Goal: Information Seeking & Learning: Check status

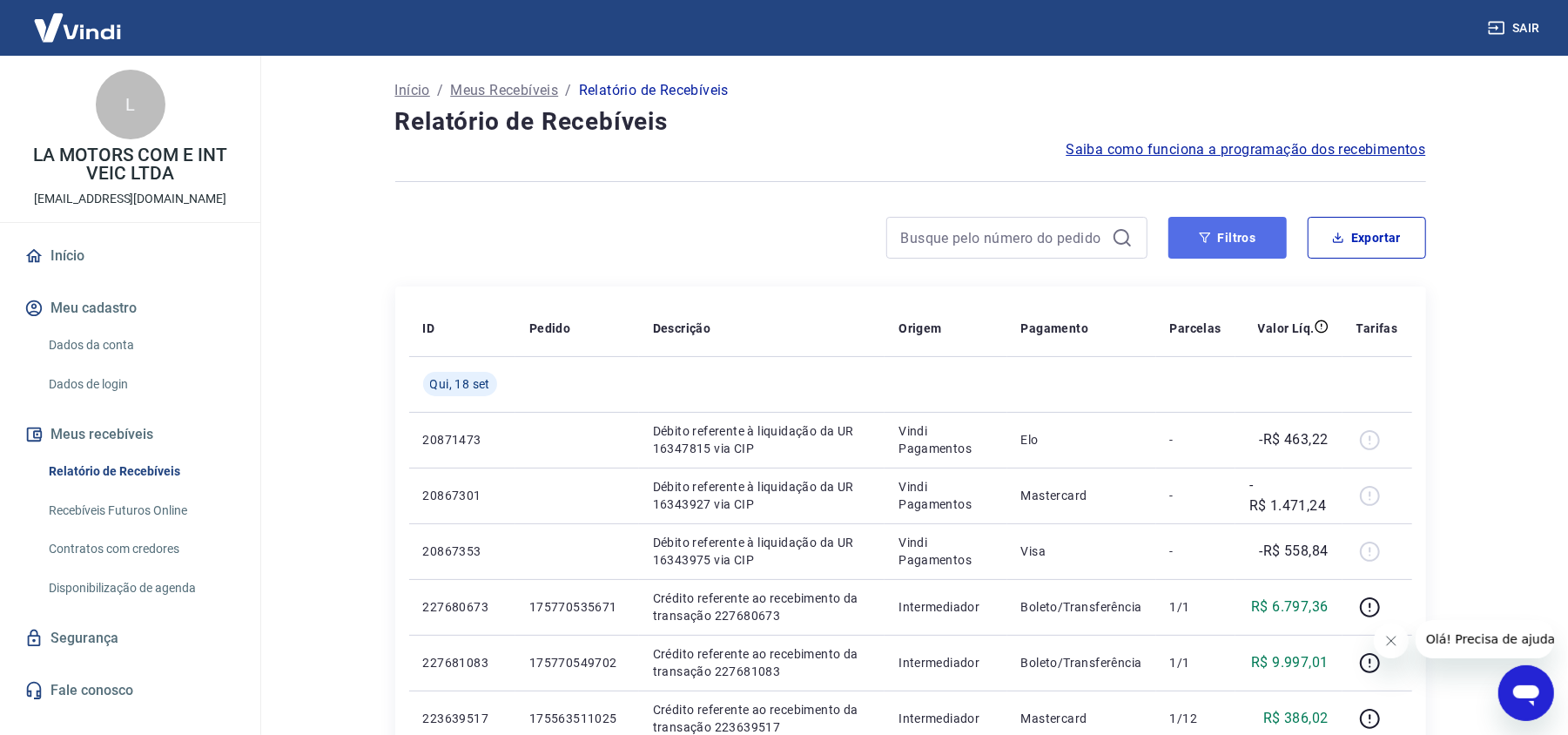
click at [1251, 234] on button "Filtros" at bounding box center [1227, 238] width 118 height 42
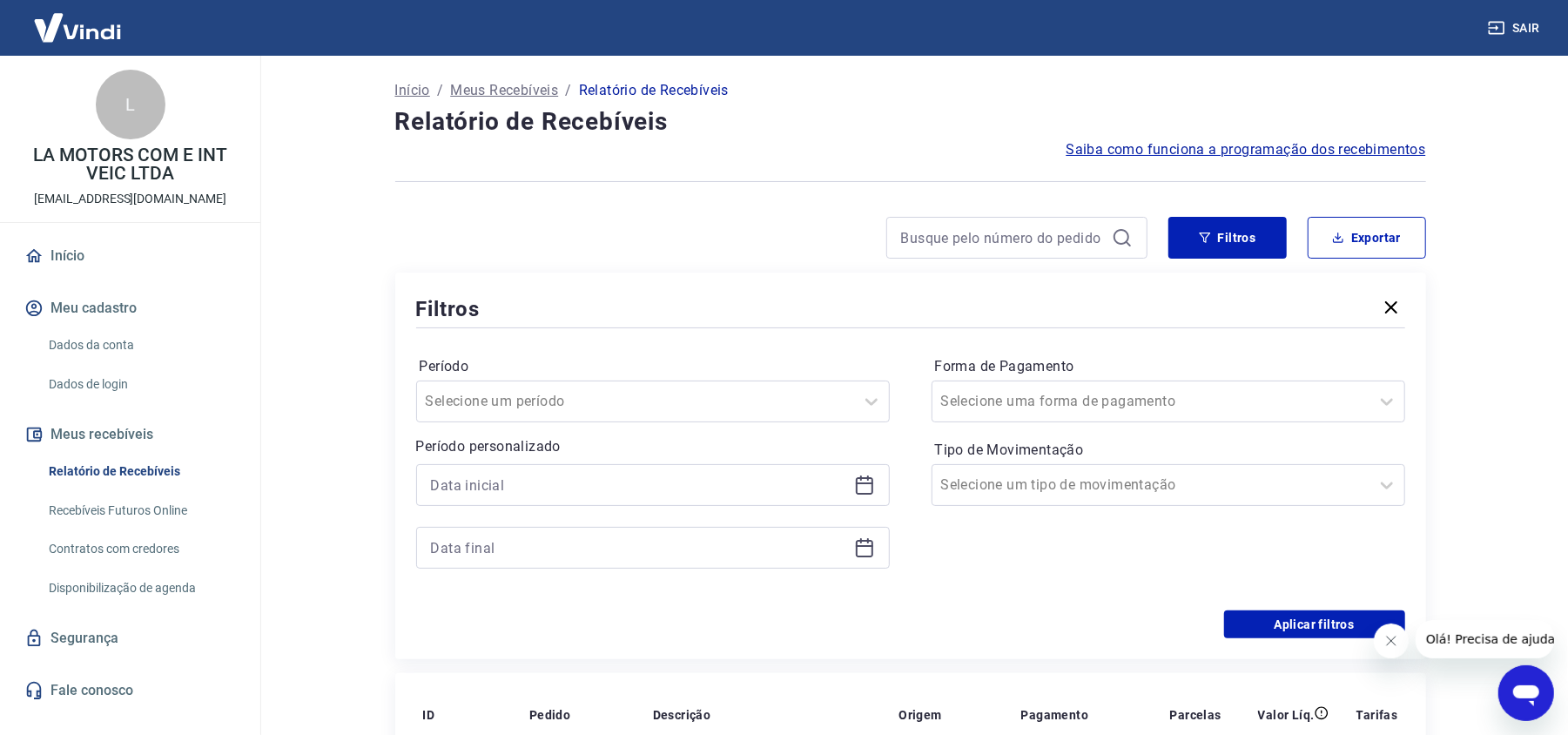
click at [864, 493] on icon at bounding box center [865, 486] width 18 height 18
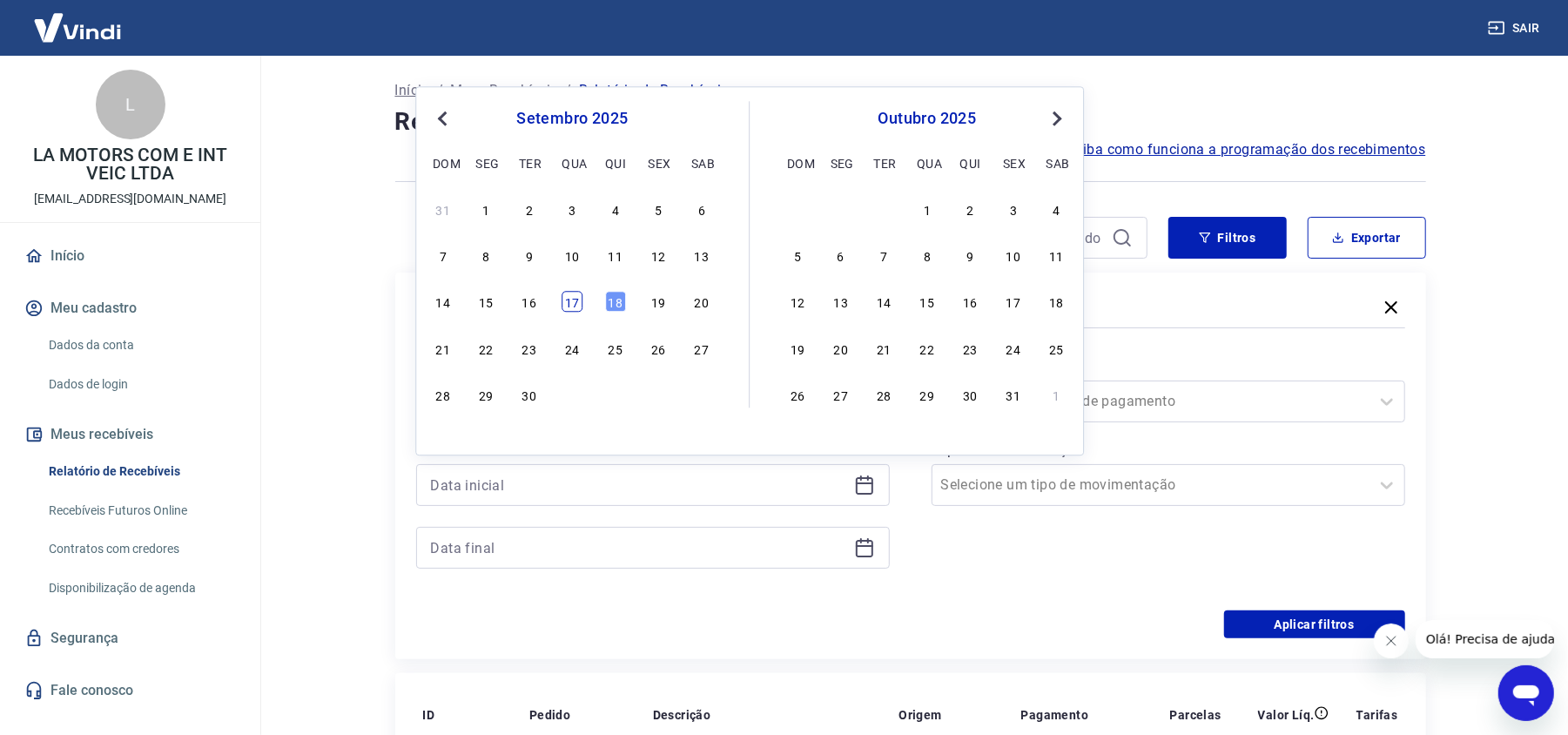
click at [576, 300] on div "17" at bounding box center [571, 301] width 21 height 21
click at [576, 300] on div "Filtros" at bounding box center [910, 308] width 989 height 30
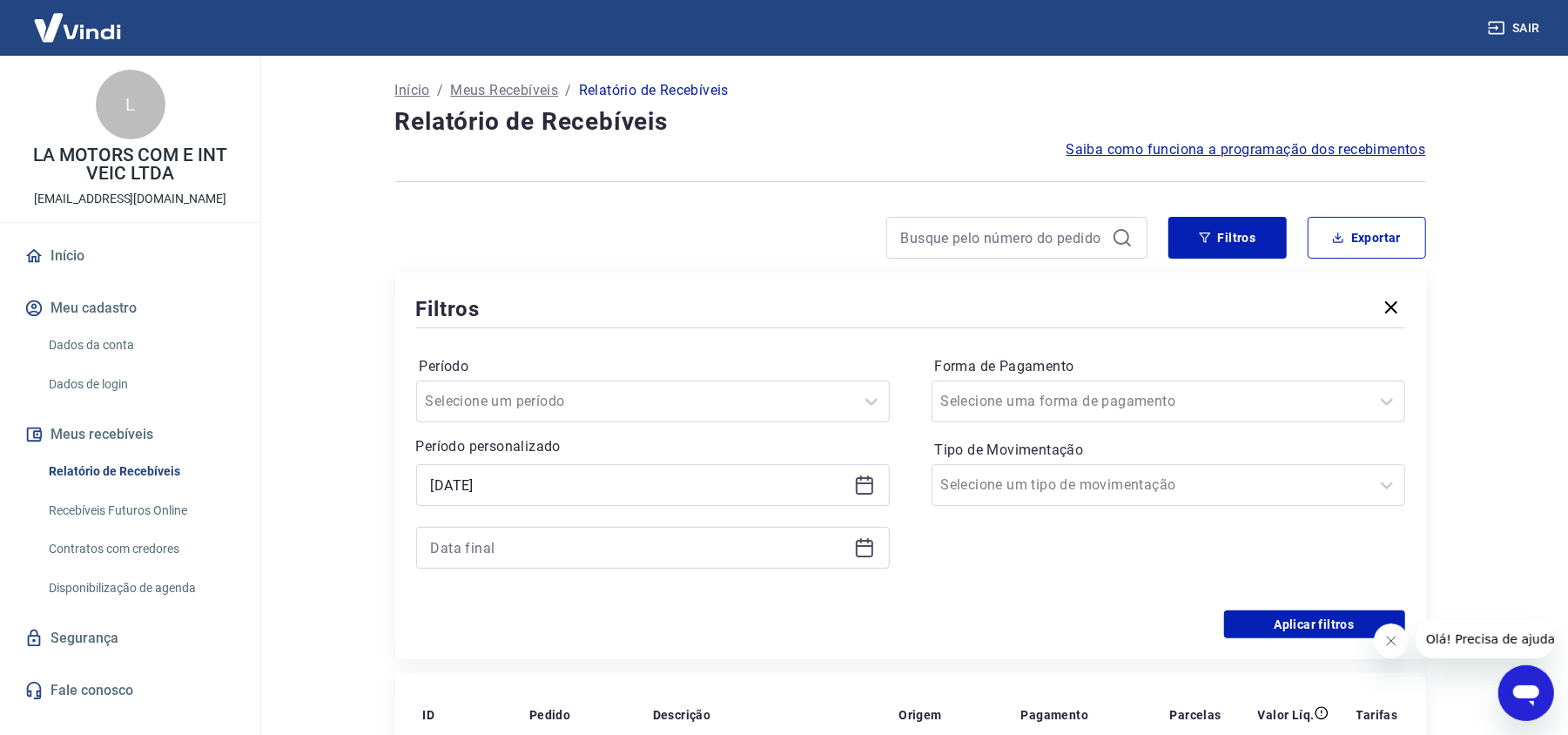
type input "17/09/2025"
click at [862, 555] on icon at bounding box center [864, 547] width 21 height 21
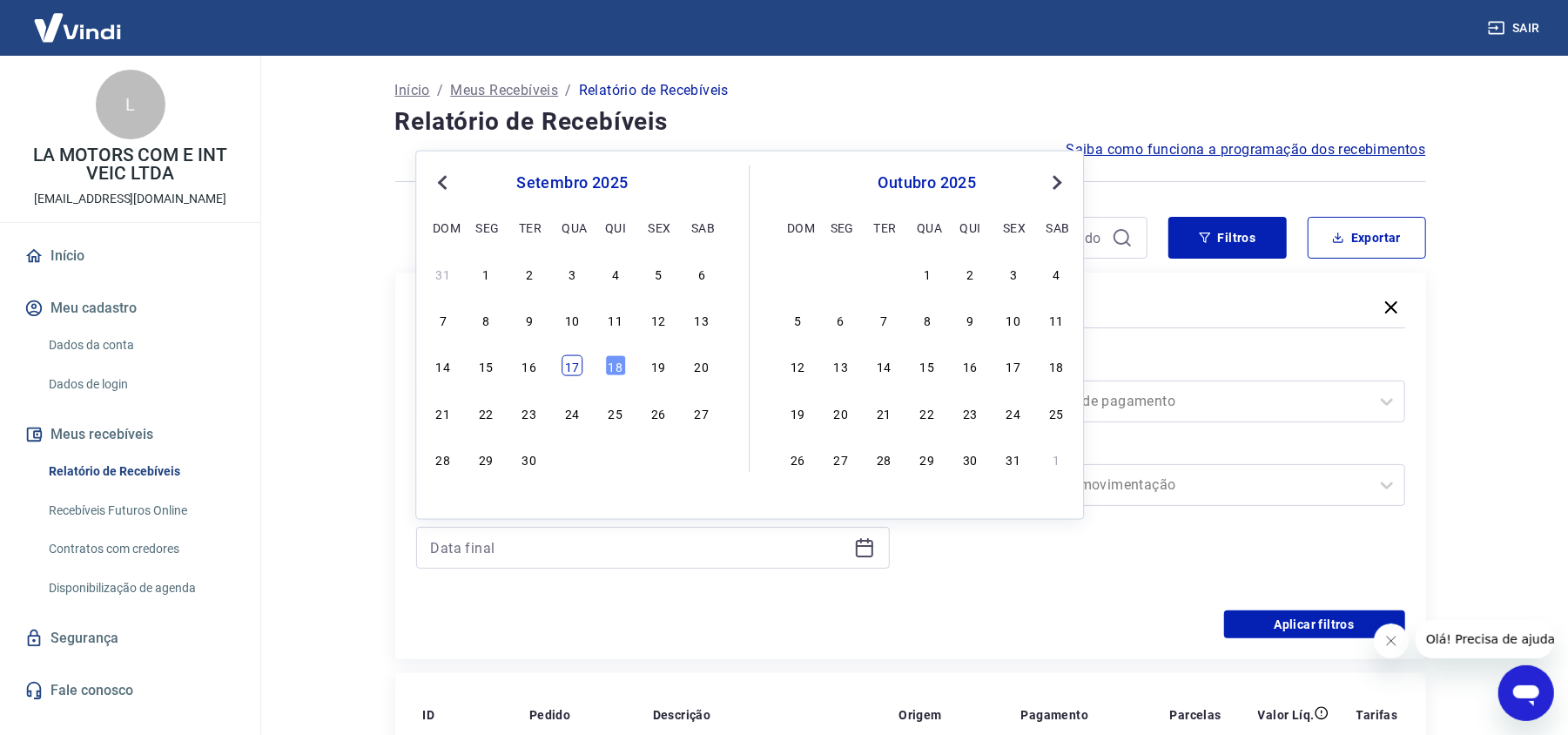
click at [573, 360] on div "17" at bounding box center [571, 365] width 21 height 21
click at [573, 360] on label "Período" at bounding box center [652, 366] width 467 height 21
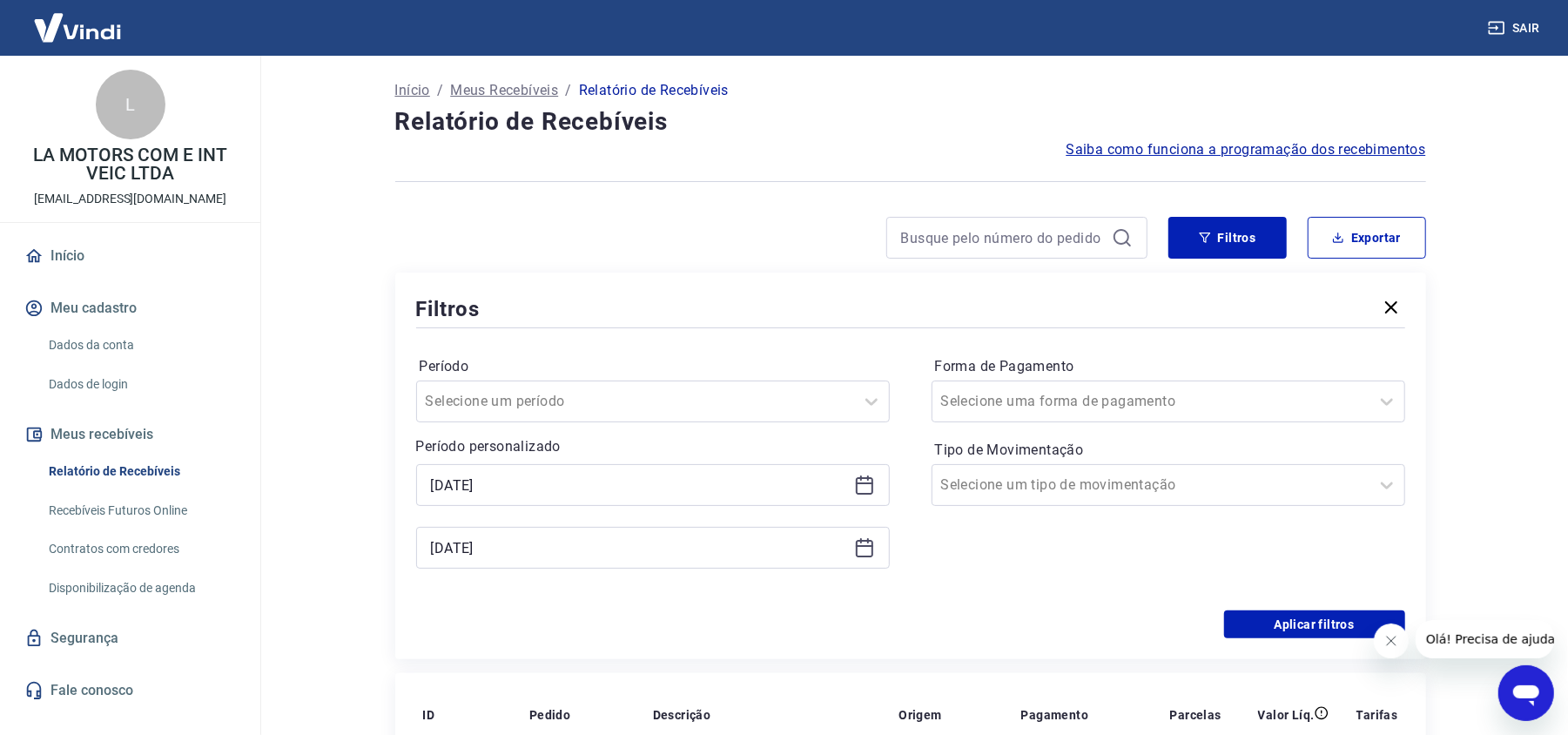
type input "17/09/2025"
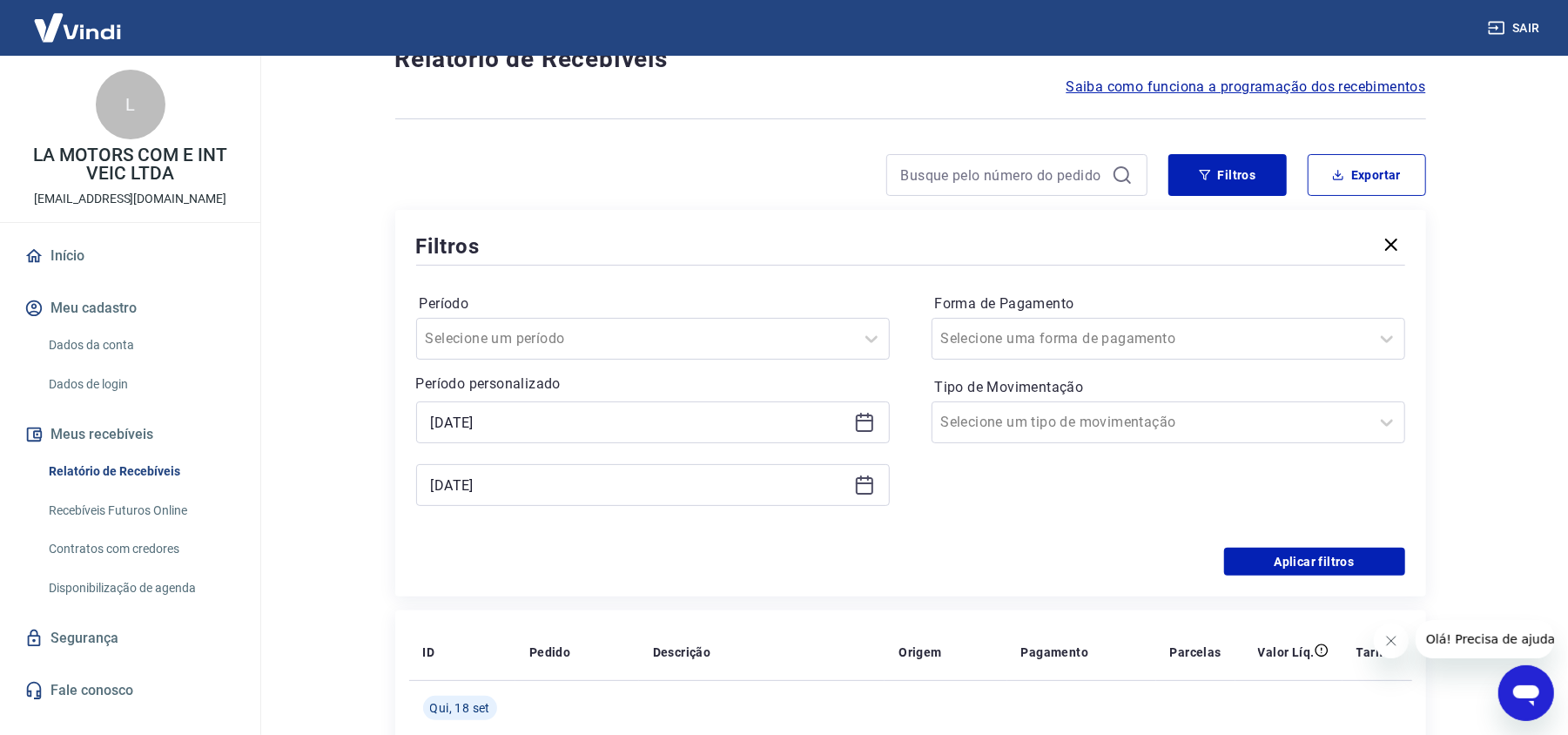
scroll to position [115, 0]
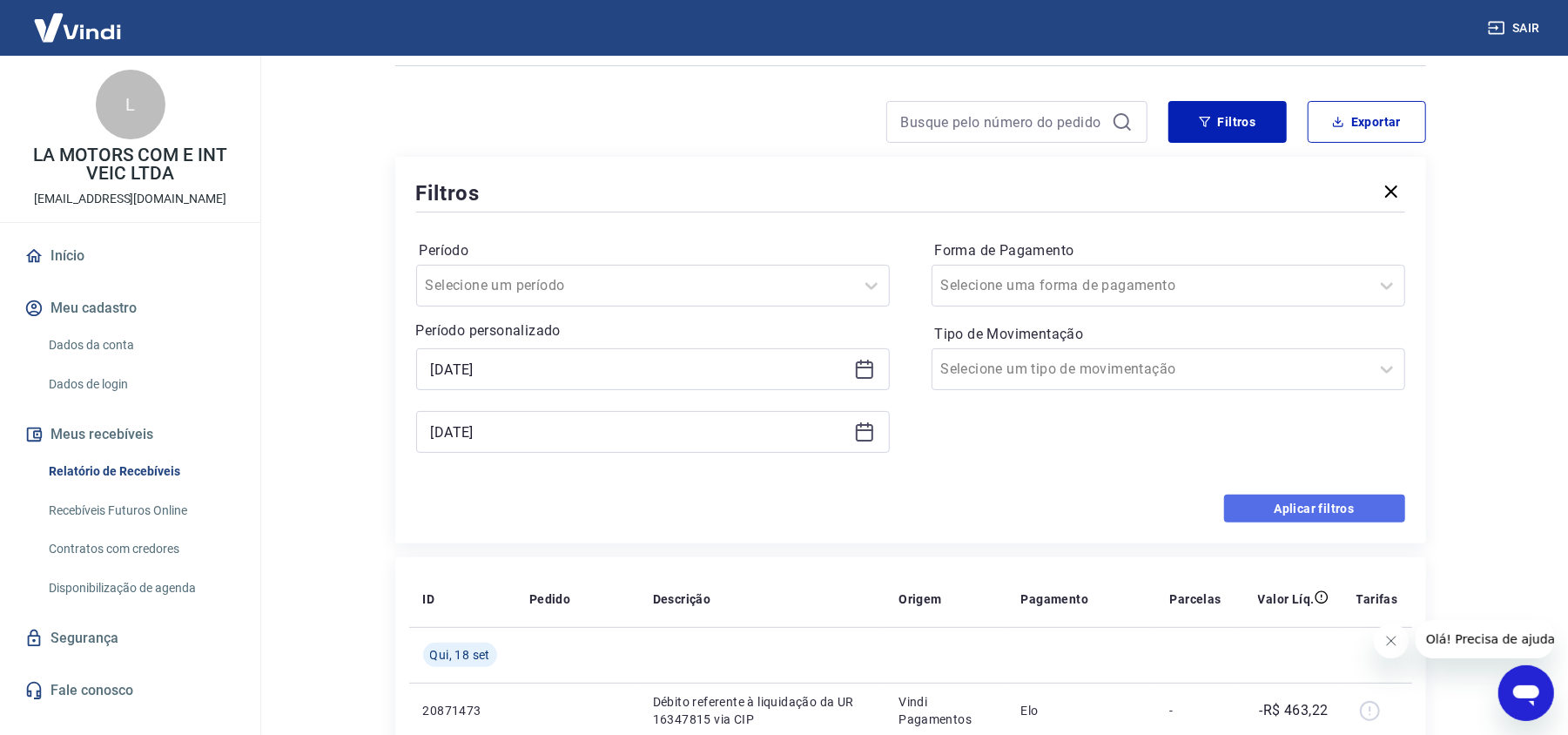
click at [1273, 503] on button "Aplicar filtros" at bounding box center [1314, 509] width 181 height 27
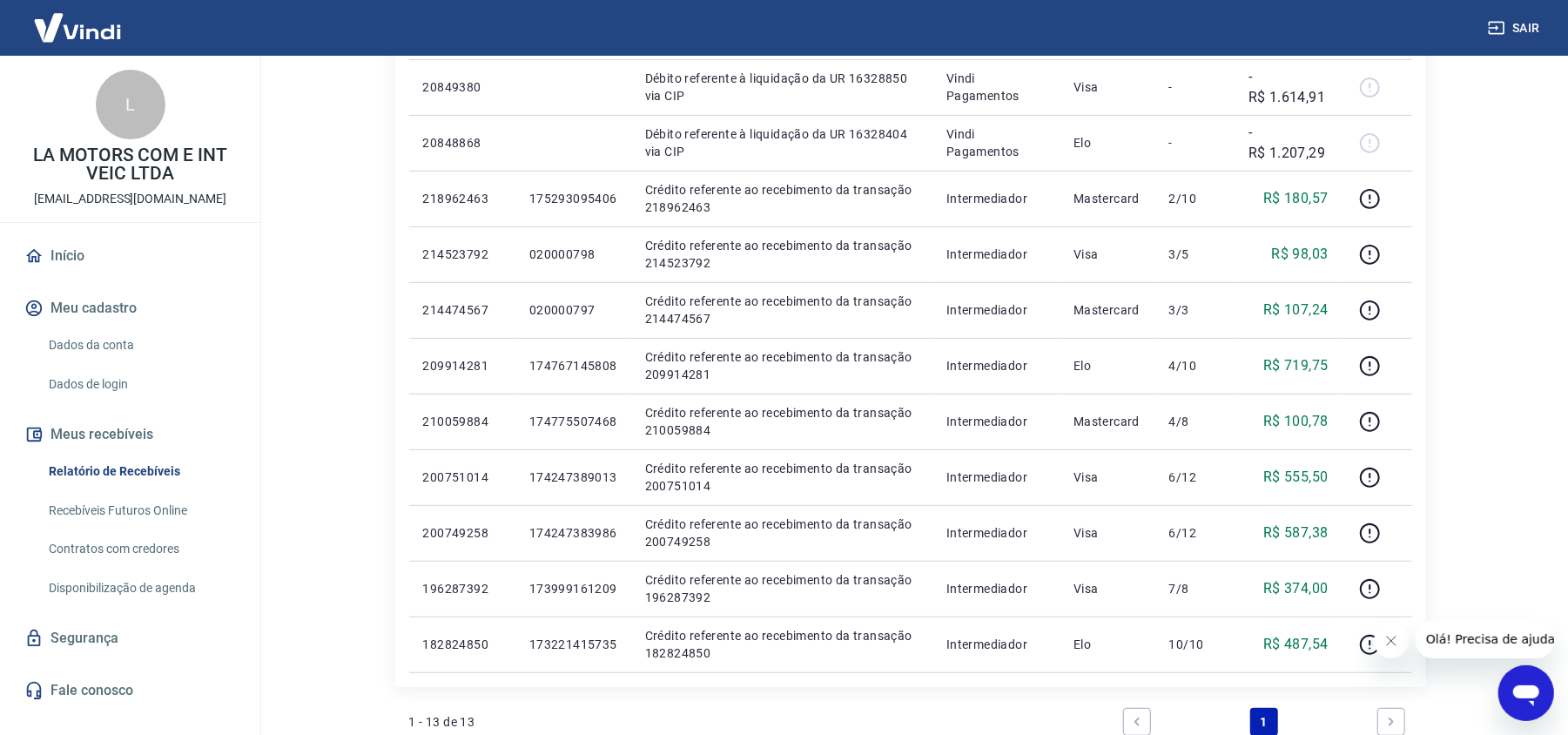
scroll to position [580, 0]
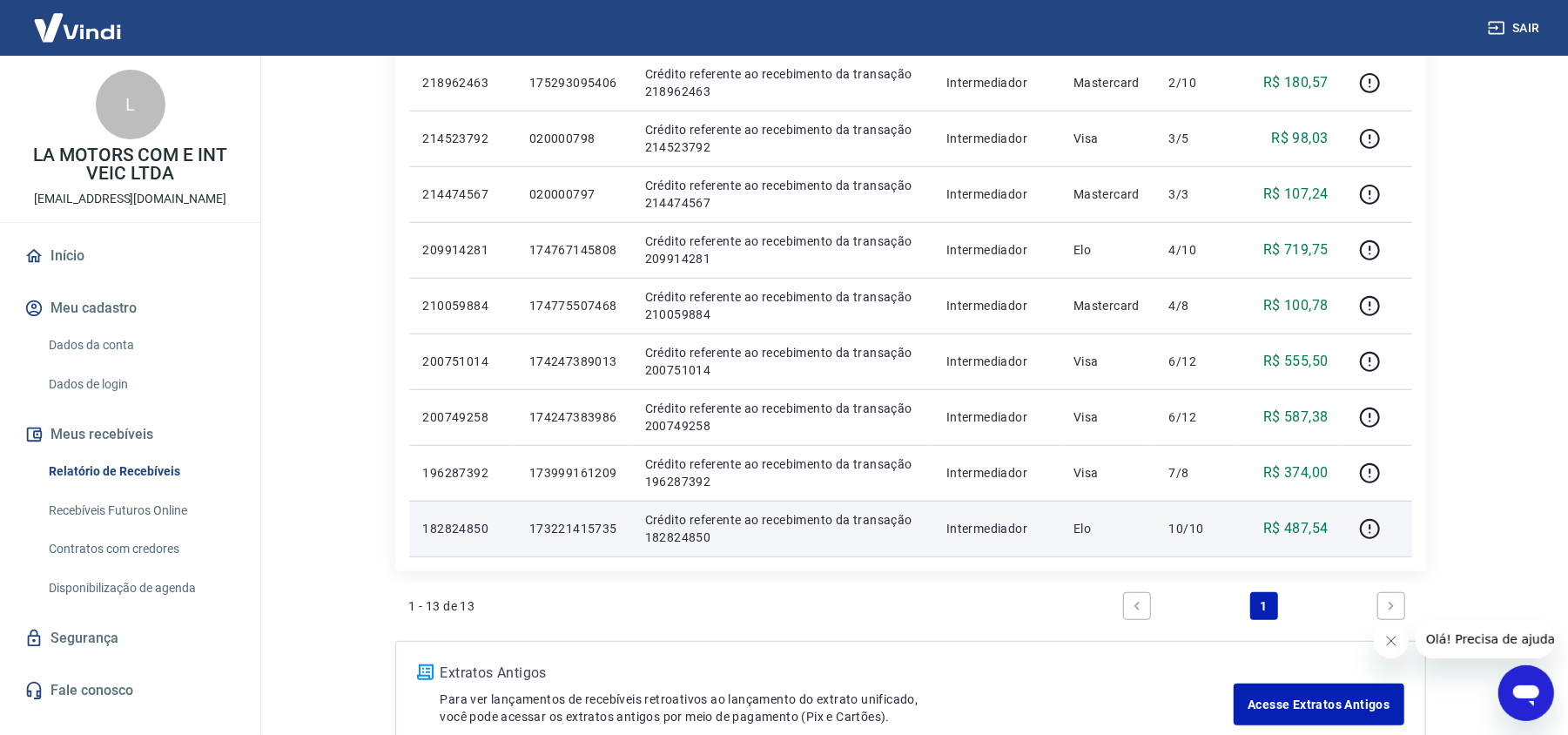
click at [597, 527] on p "173221415735" at bounding box center [573, 528] width 88 height 18
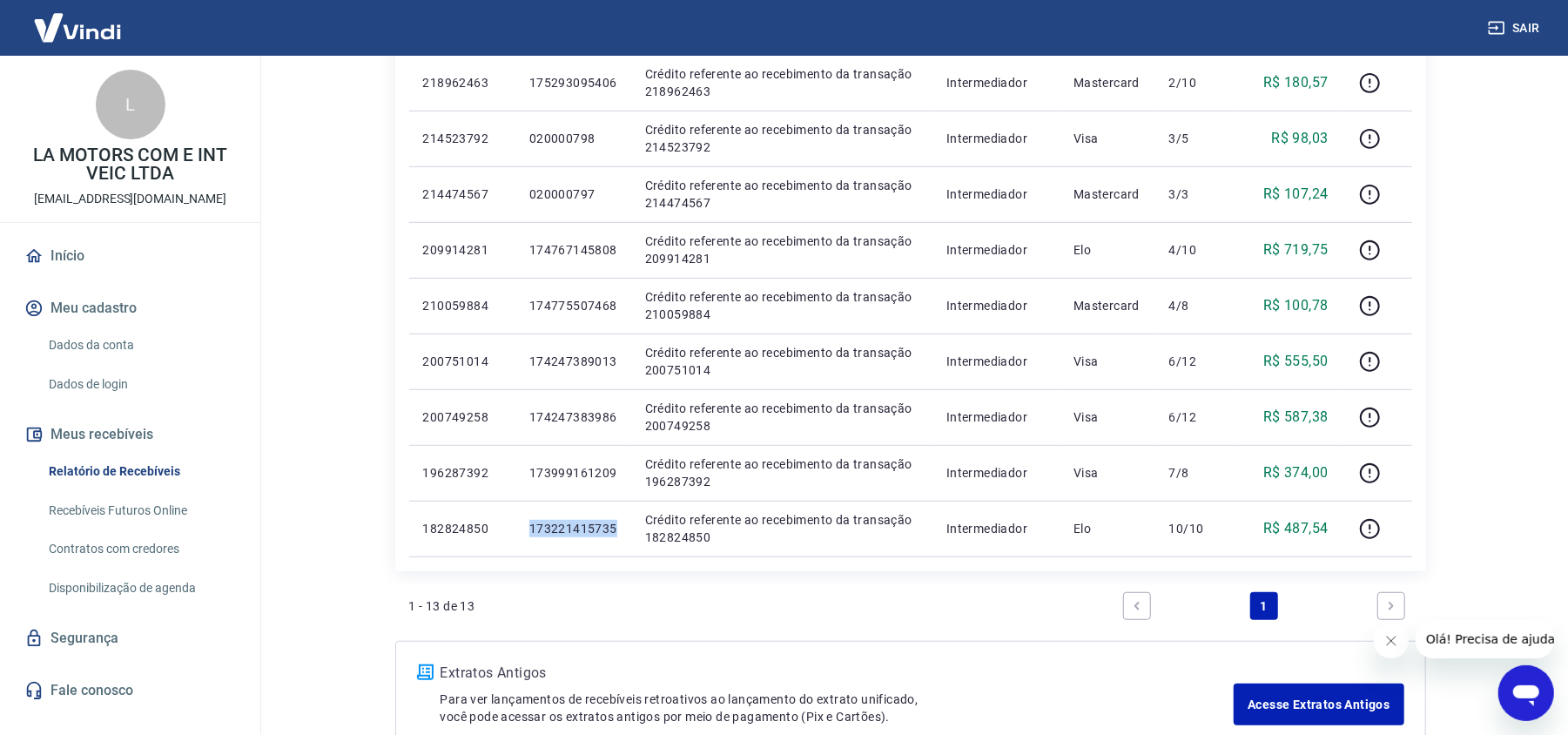
copy p "173221415735"
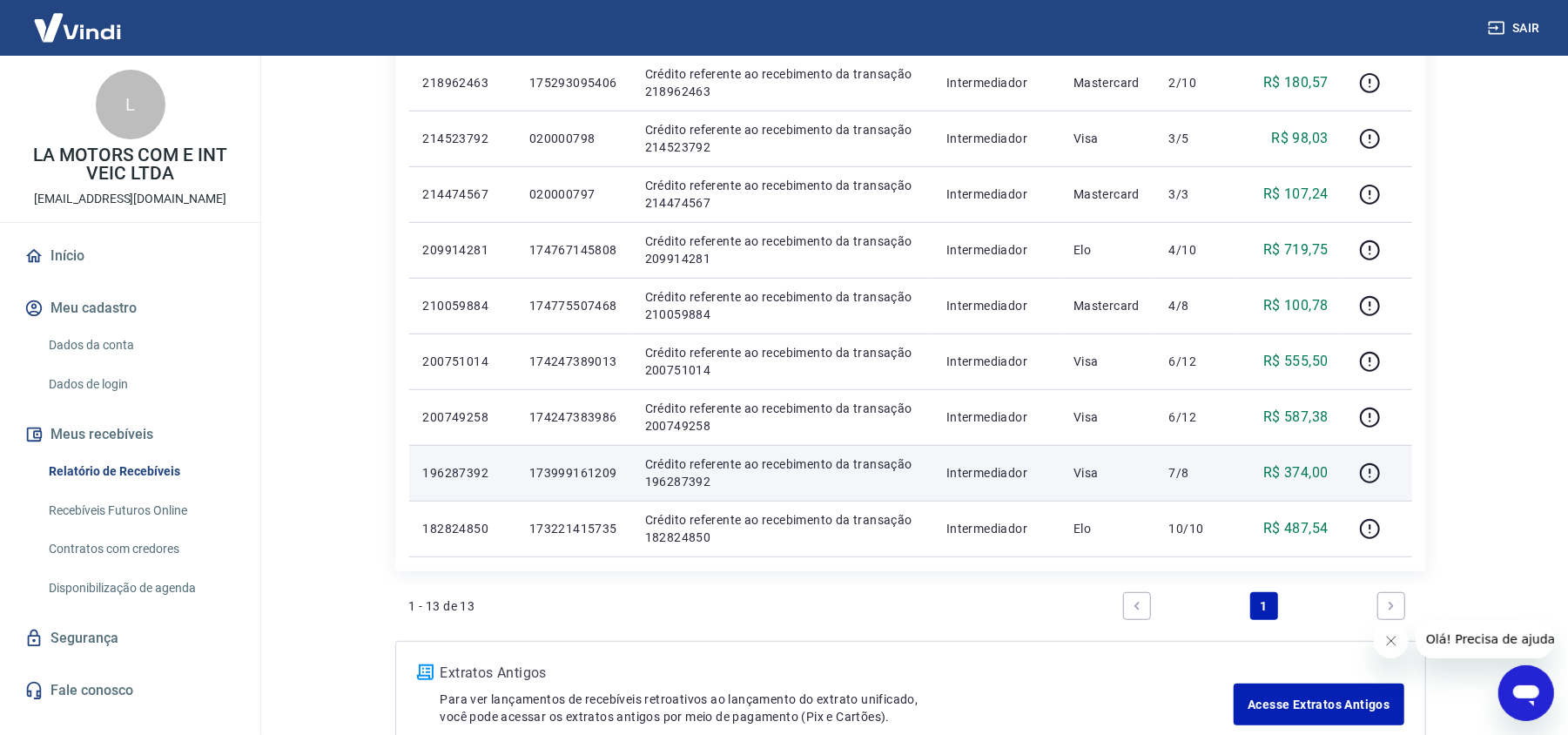
click at [574, 474] on p "173999161209" at bounding box center [573, 473] width 88 height 18
copy p "173999161209"
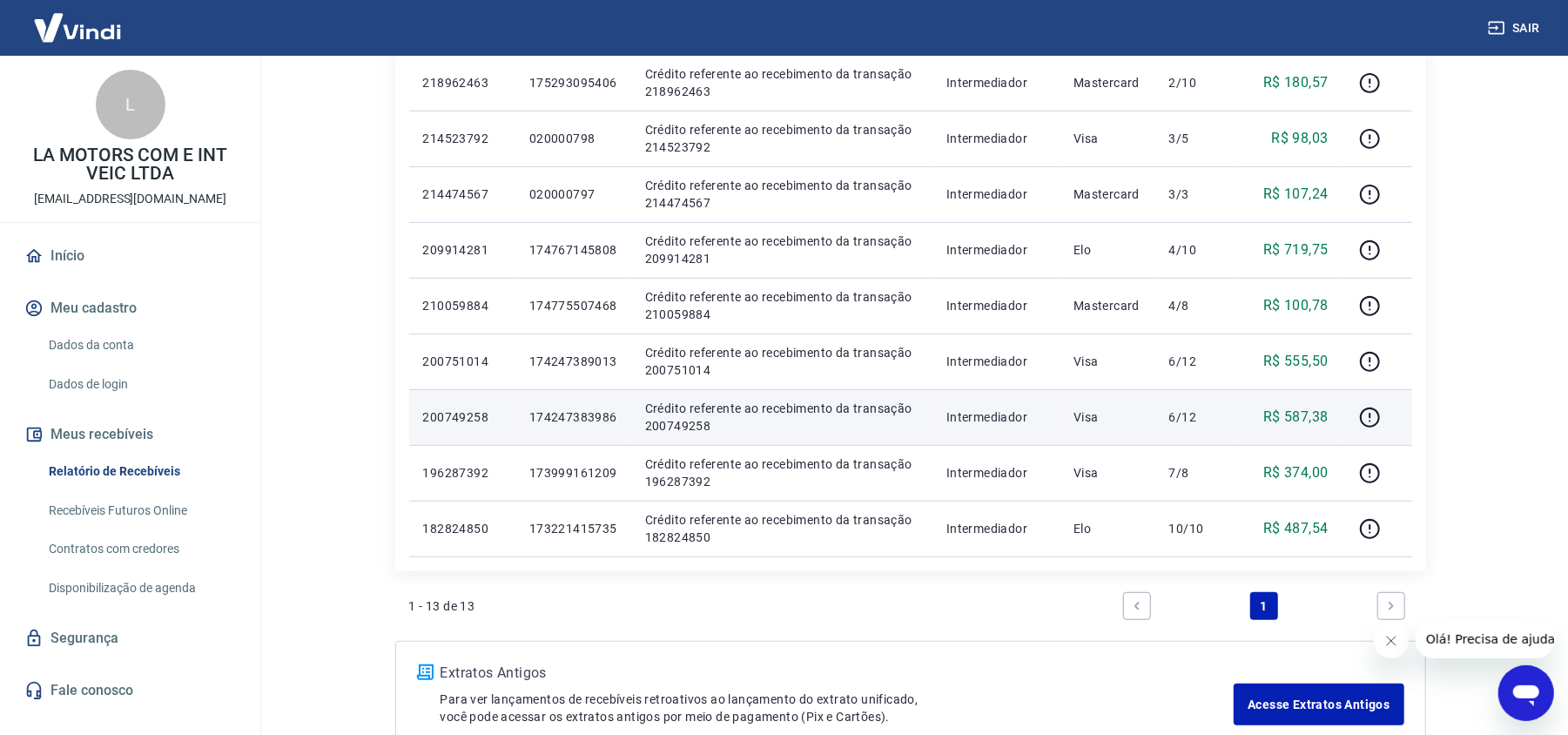
click at [572, 416] on p "174247383986" at bounding box center [573, 417] width 88 height 18
copy p "174247383986"
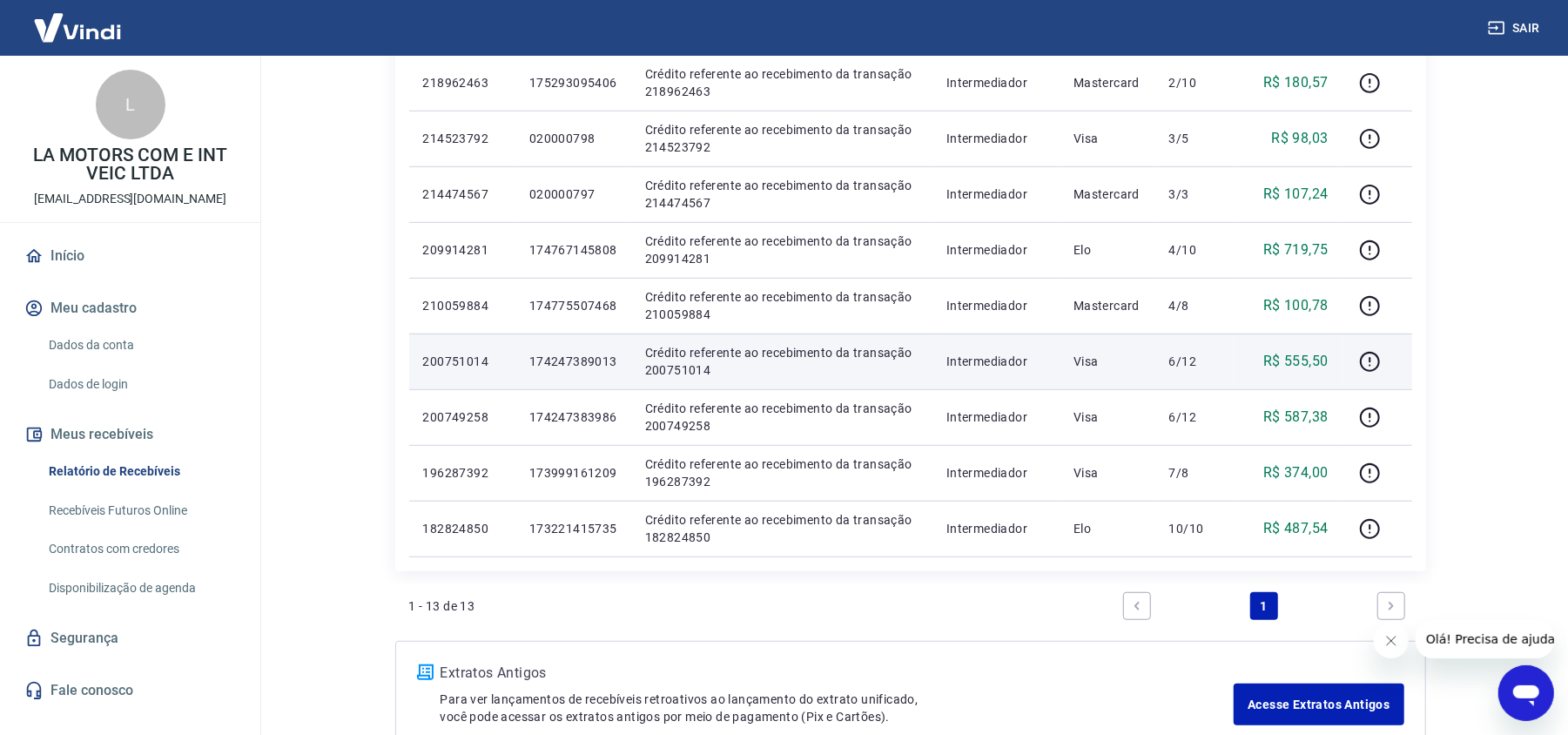
click at [579, 356] on p "174247389013" at bounding box center [573, 361] width 88 height 18
copy p "174247389013"
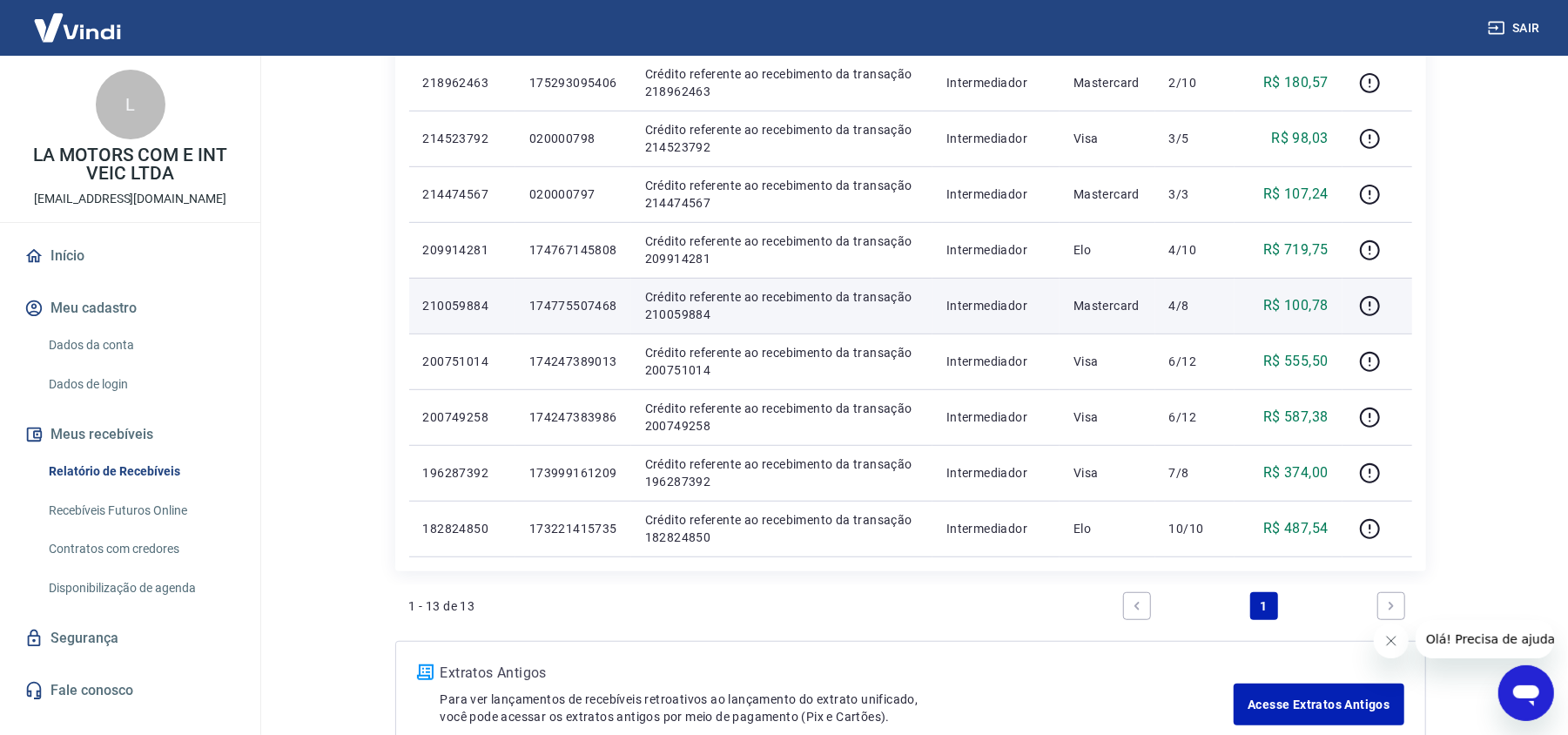
click at [559, 298] on p "174775507468" at bounding box center [573, 306] width 88 height 18
copy p "174775507468"
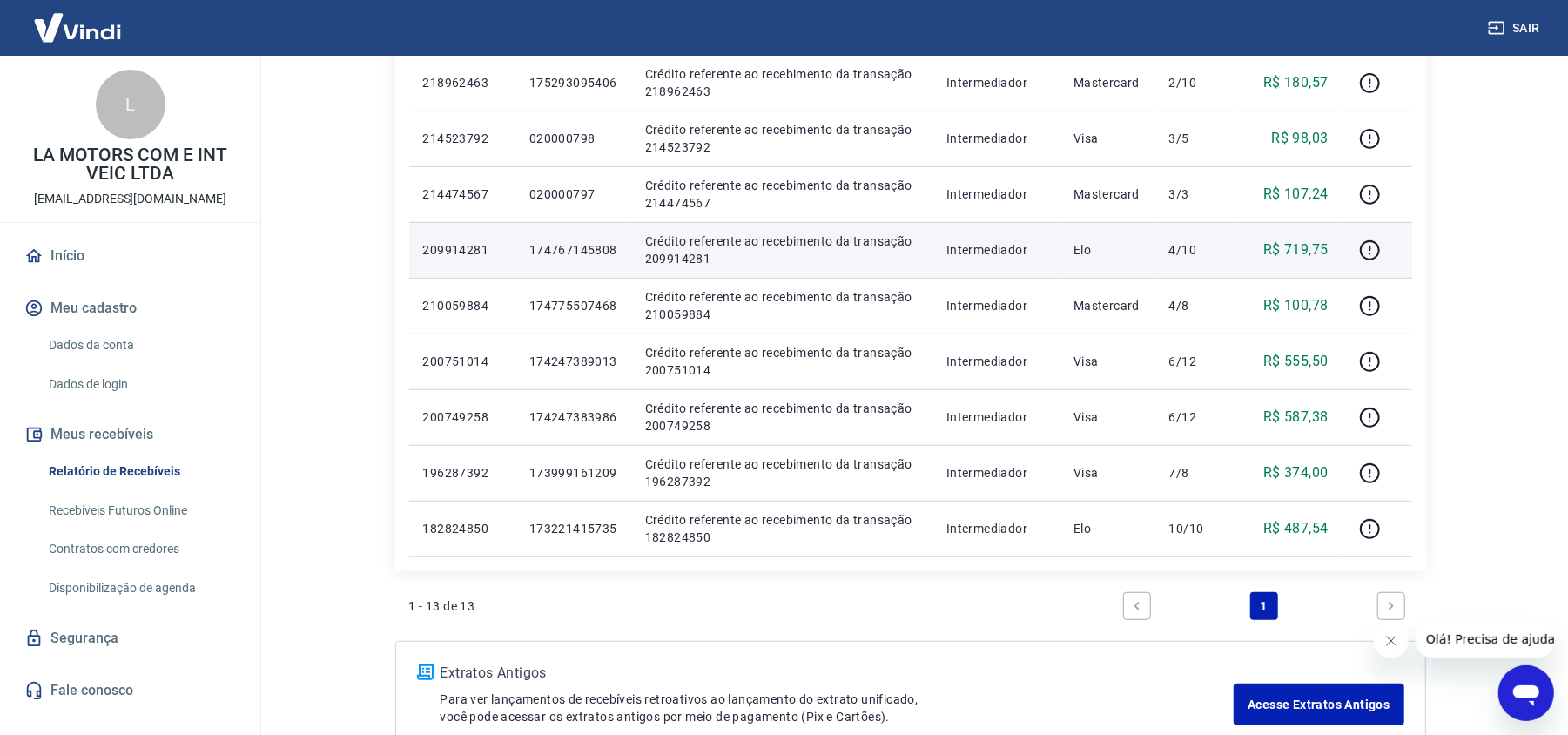
click at [567, 255] on p "174767145808" at bounding box center [573, 251] width 88 height 18
copy p "174767145808"
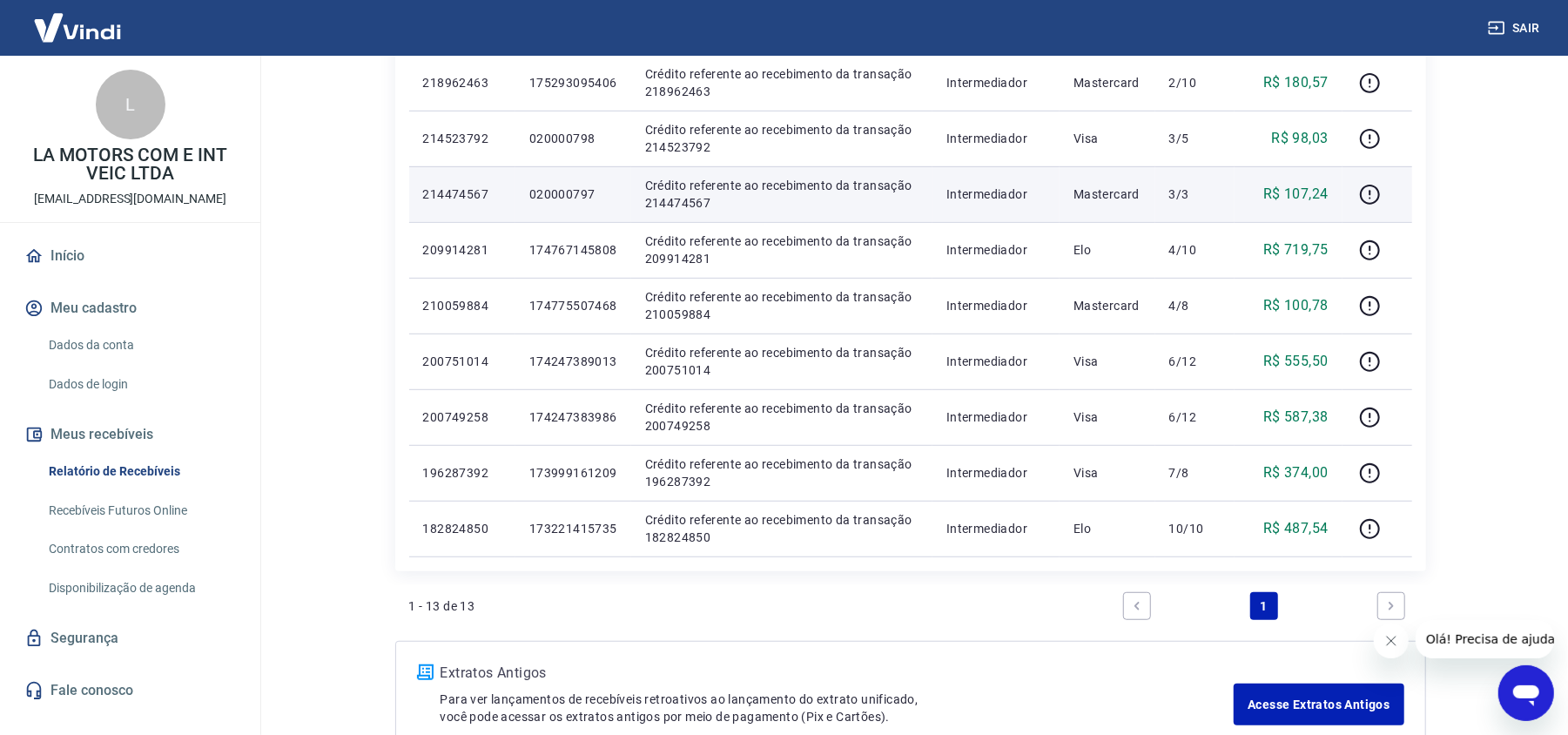
click at [574, 190] on p "020000797" at bounding box center [573, 195] width 88 height 18
copy p "020000797"
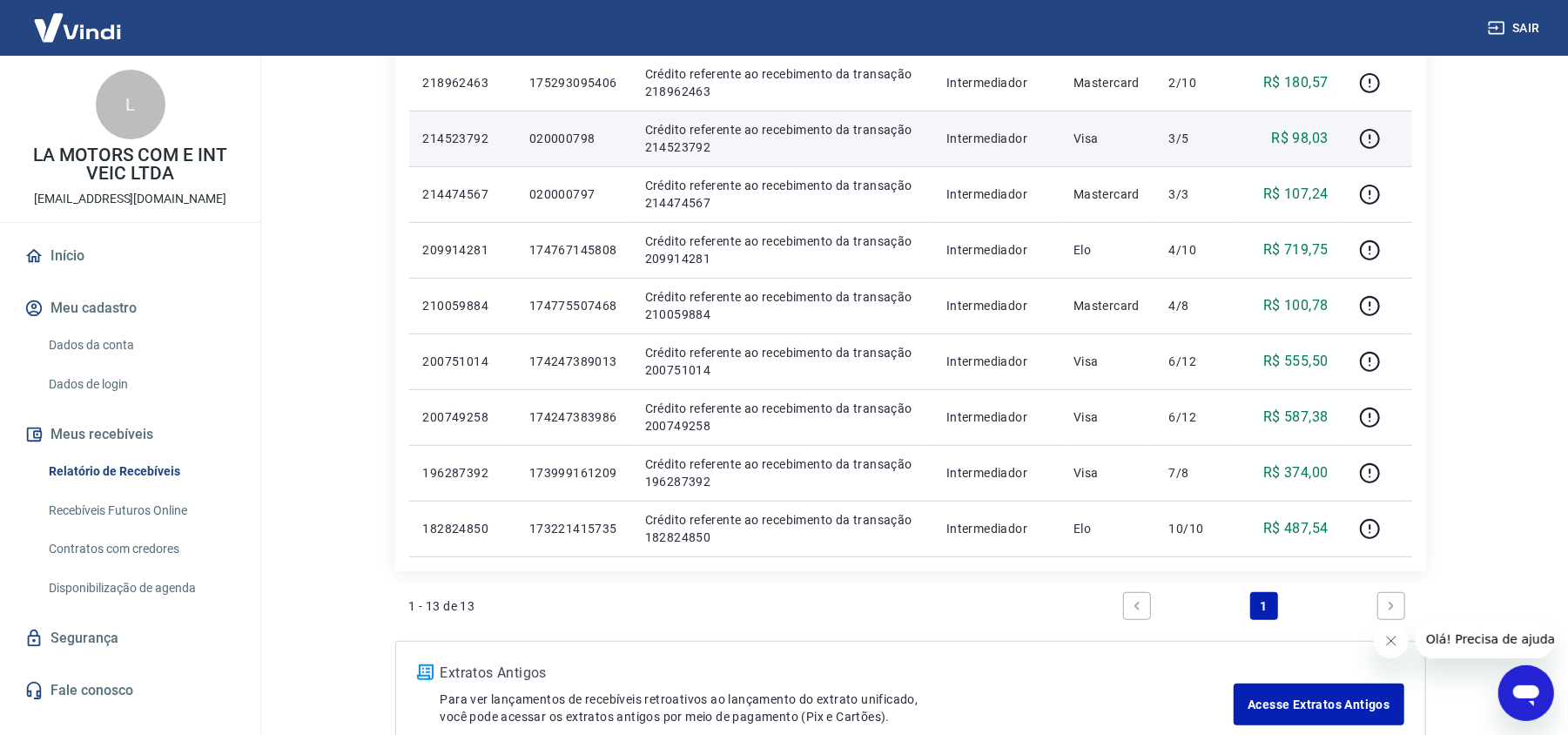
click at [576, 140] on p "020000798" at bounding box center [573, 139] width 88 height 18
copy p "020000798"
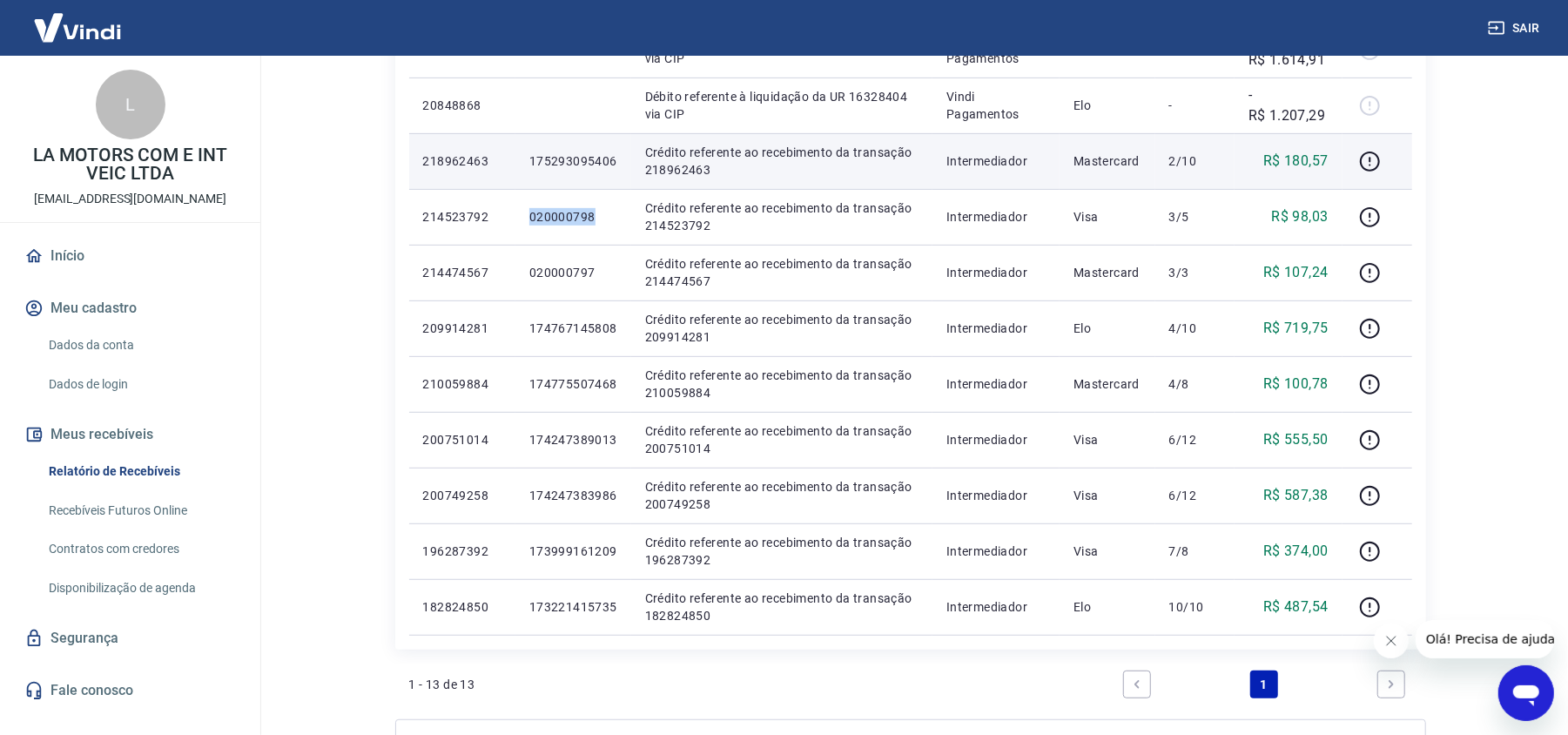
scroll to position [348, 0]
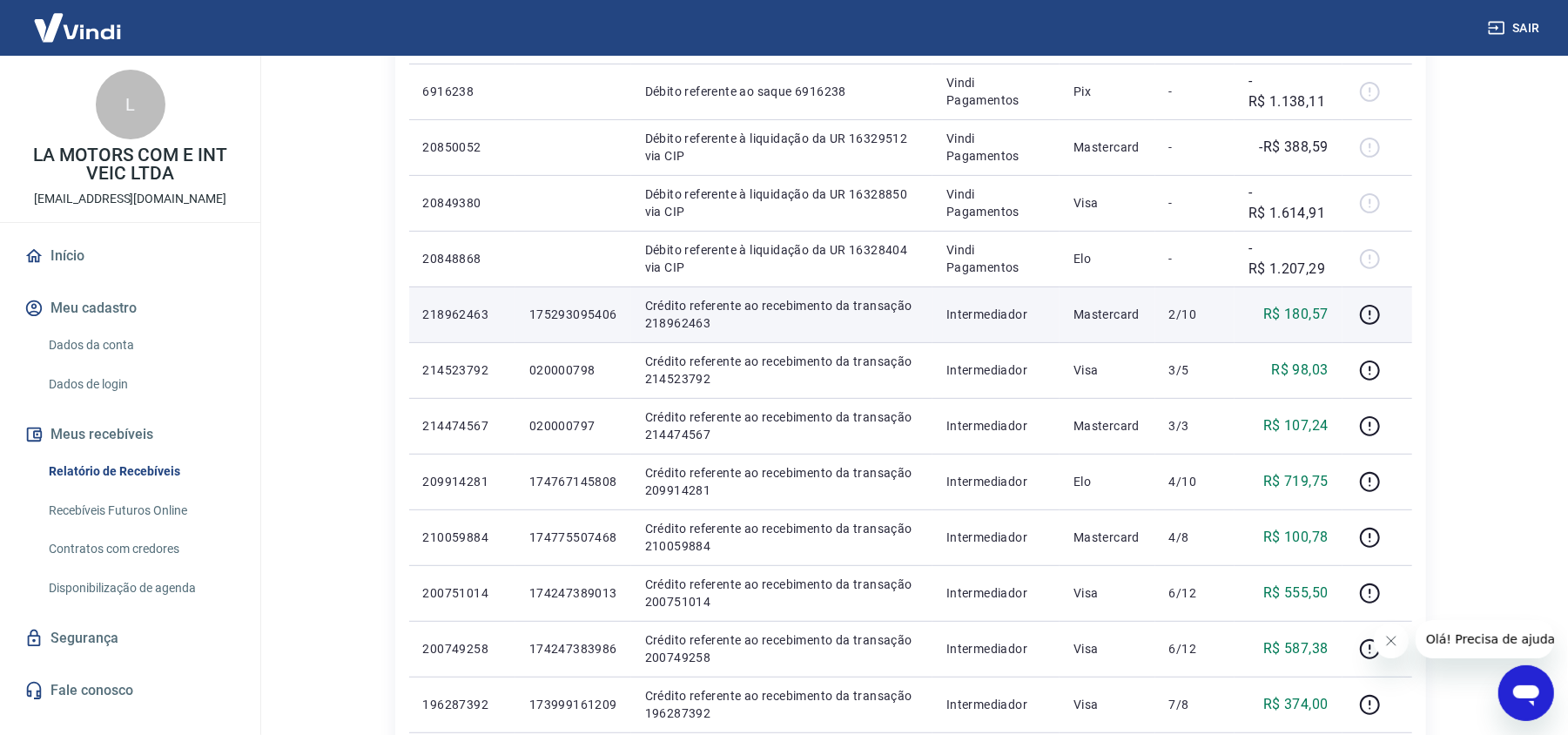
click at [571, 310] on p "175293095406" at bounding box center [573, 314] width 88 height 18
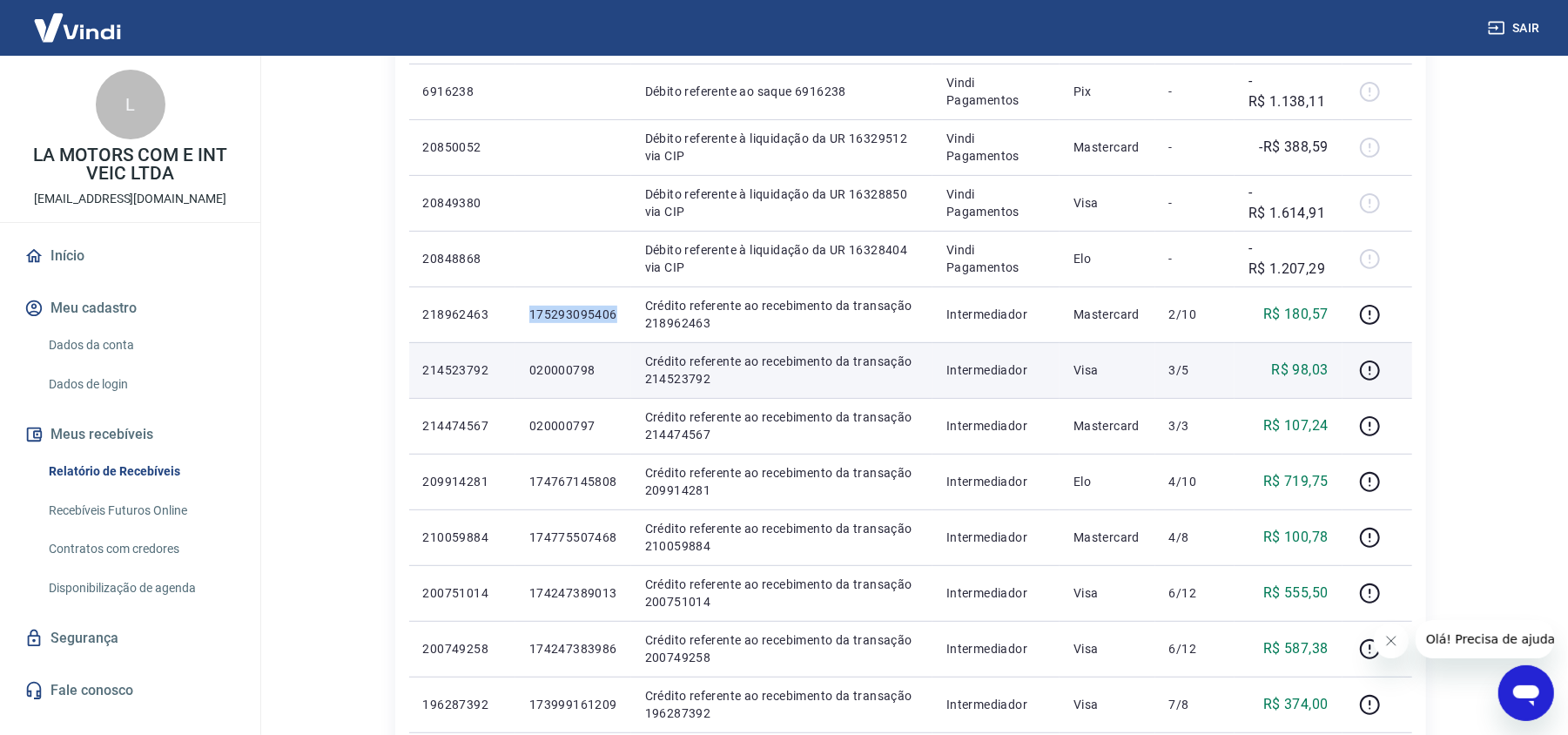
copy p "175293095406"
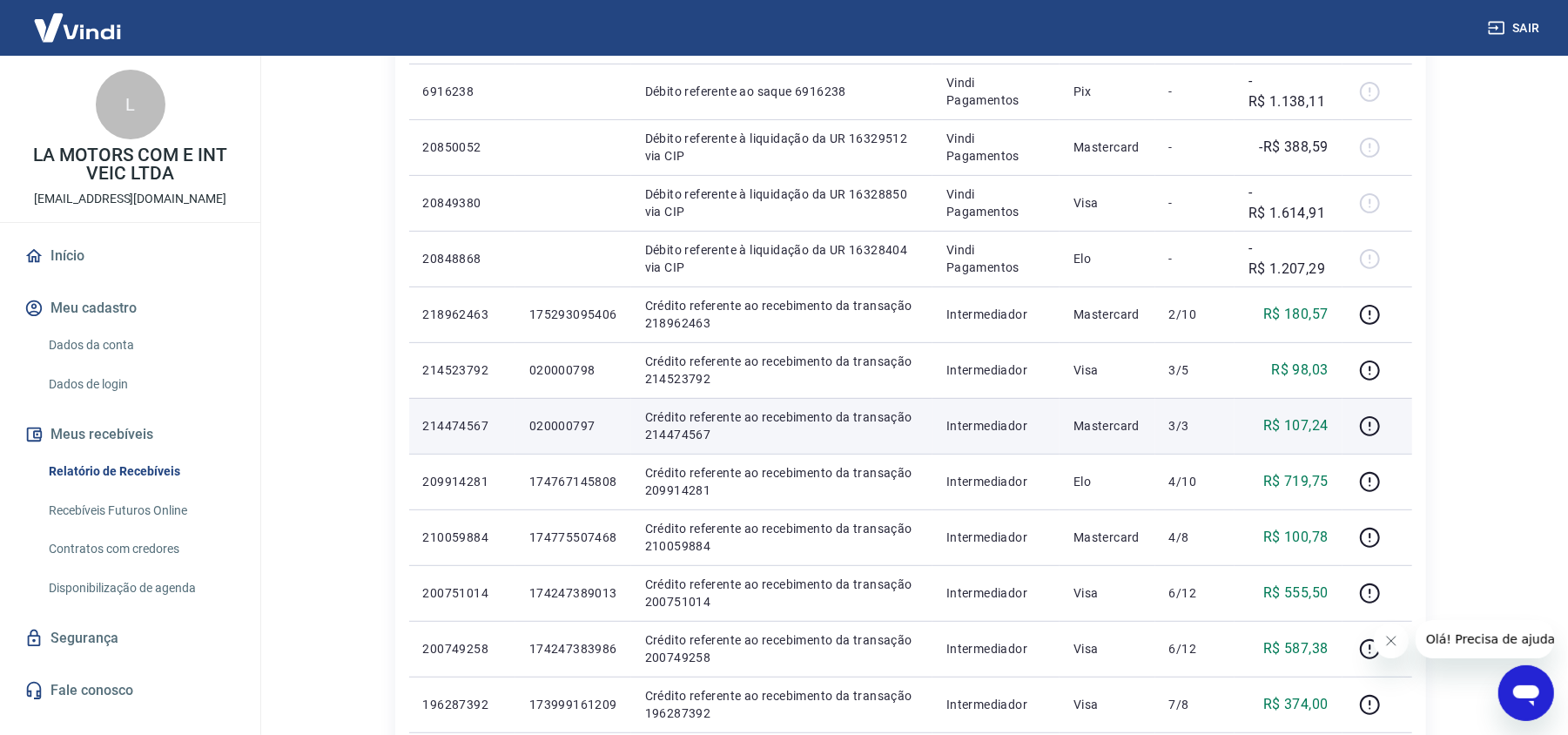
click at [580, 424] on p "020000797" at bounding box center [573, 426] width 88 height 18
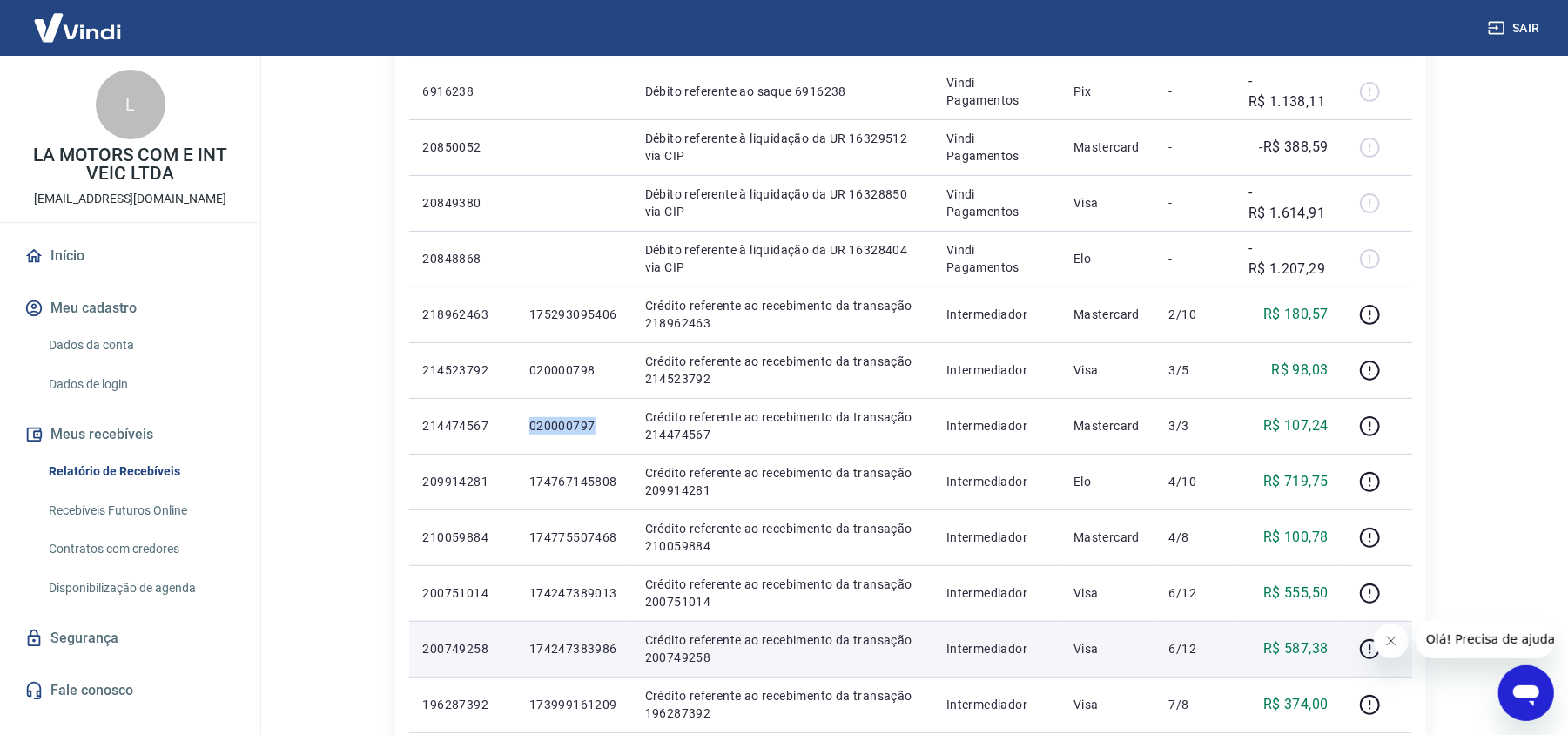
copy p "020000797"
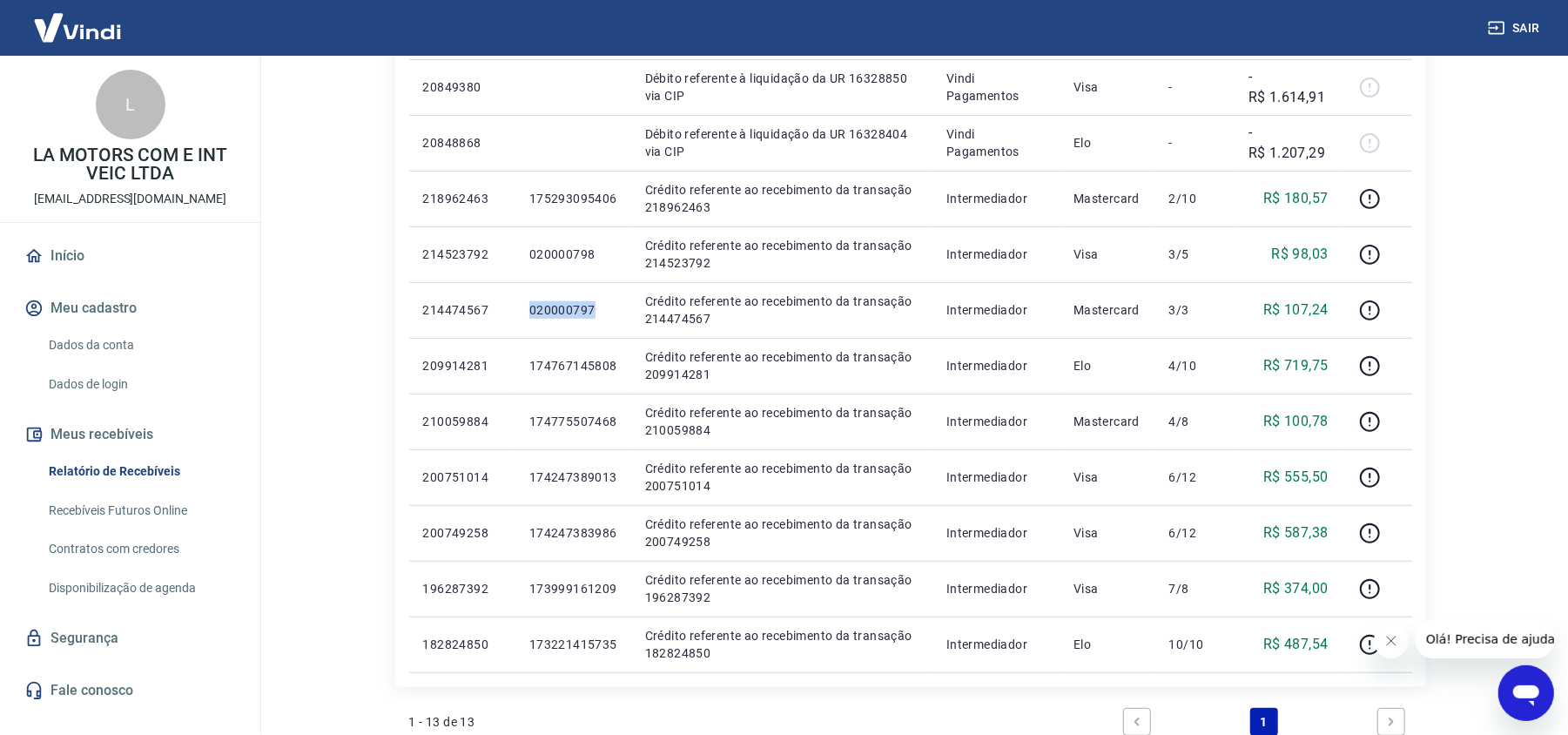
scroll to position [580, 0]
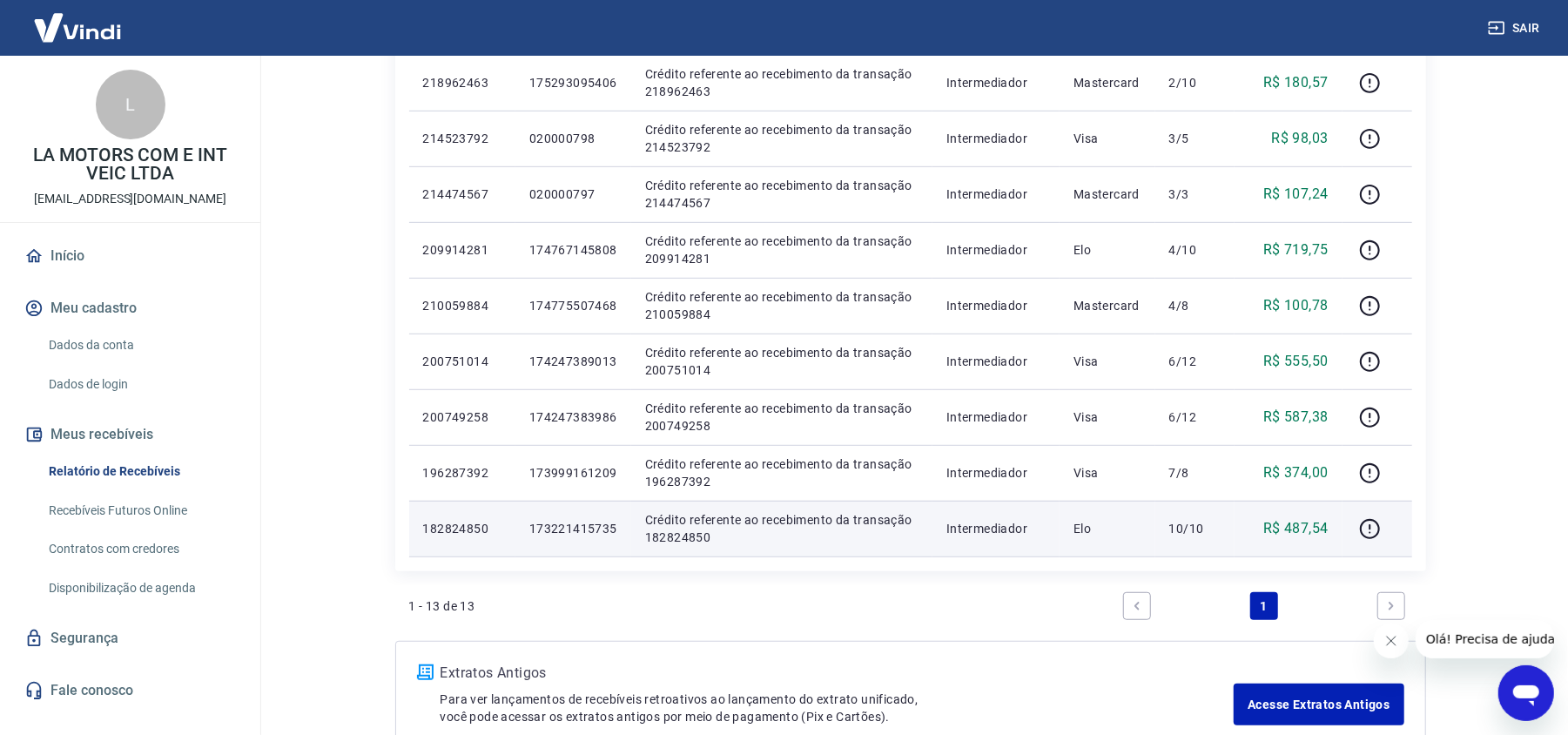
click at [565, 533] on p "173221415735" at bounding box center [573, 528] width 88 height 18
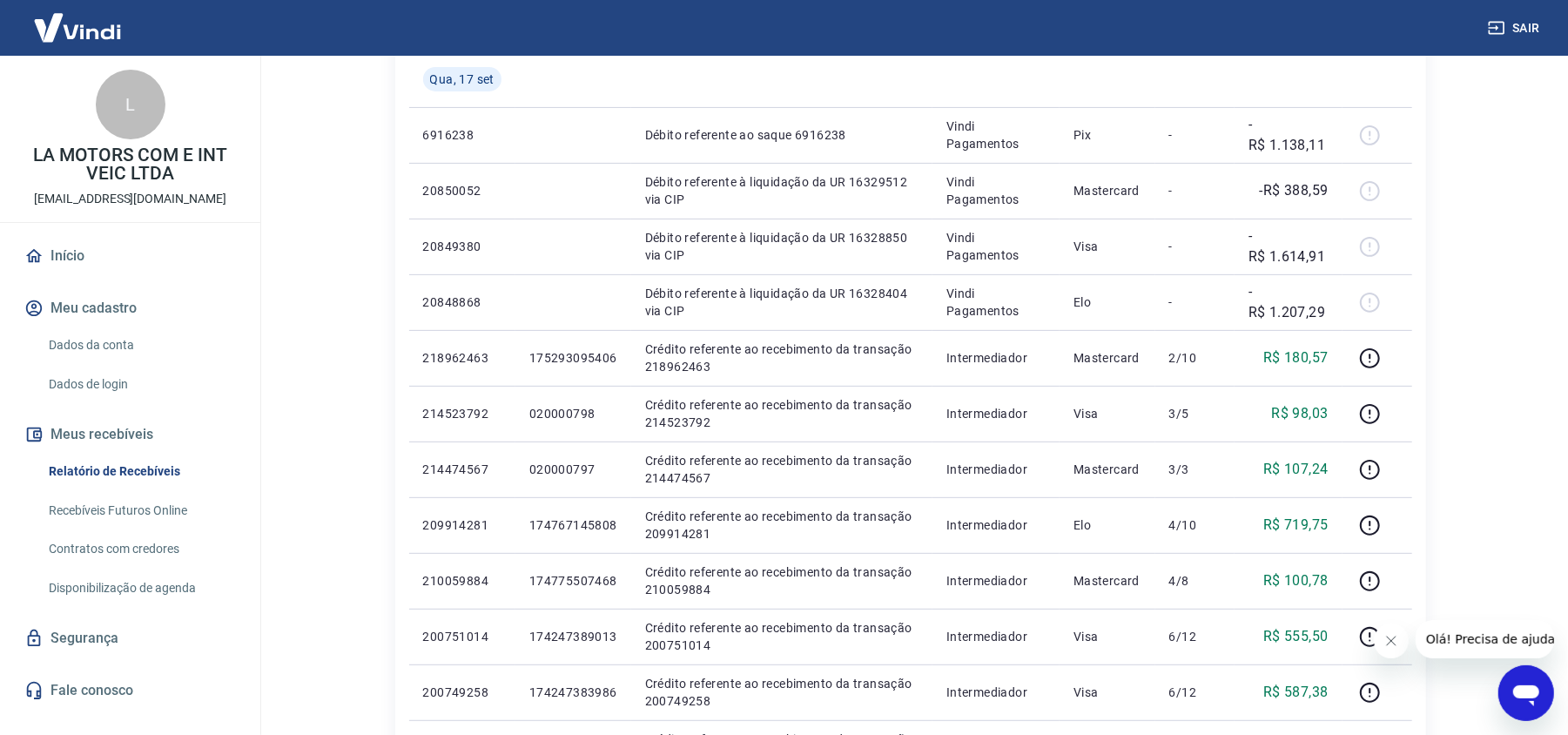
scroll to position [0, 0]
